Goal: Navigation & Orientation: Find specific page/section

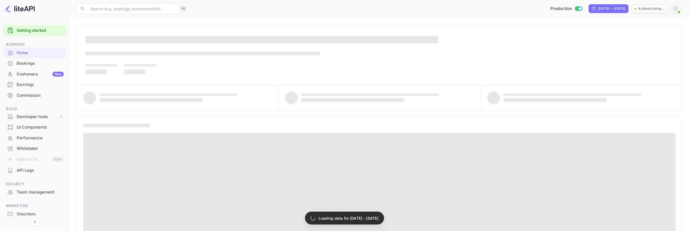
click at [236, 12] on div "Production [DATE] — [DATE] Authenticating..." at bounding box center [437, 9] width 491 height 10
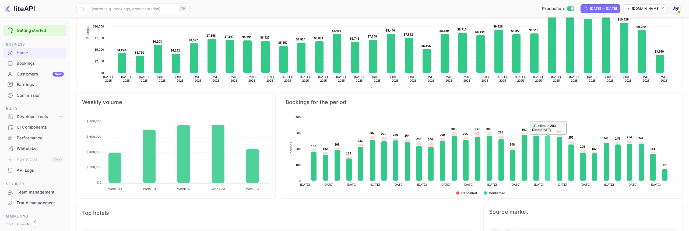
scroll to position [128, 0]
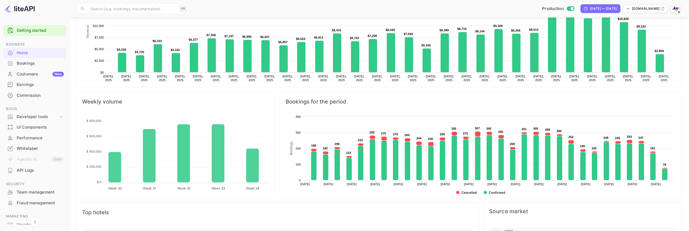
click at [34, 93] on div "Commission" at bounding box center [40, 95] width 47 height 6
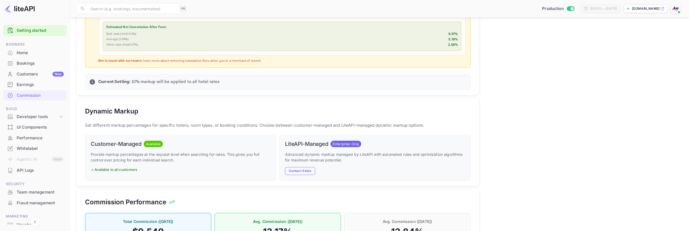
scroll to position [228, 0]
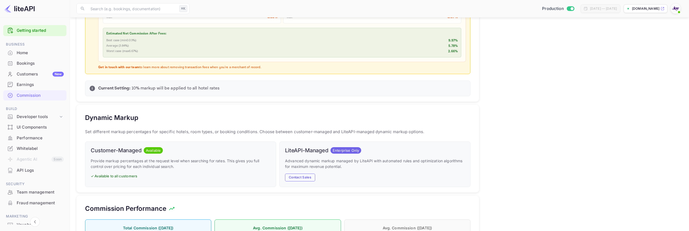
click at [41, 47] on span "Business" at bounding box center [34, 44] width 63 height 6
click at [40, 51] on div "Home" at bounding box center [40, 53] width 47 height 6
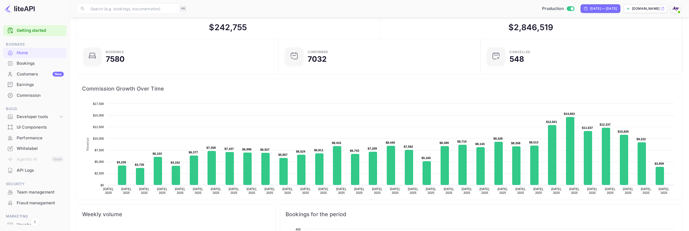
scroll to position [16, 0]
